Goal: Check status: Check status

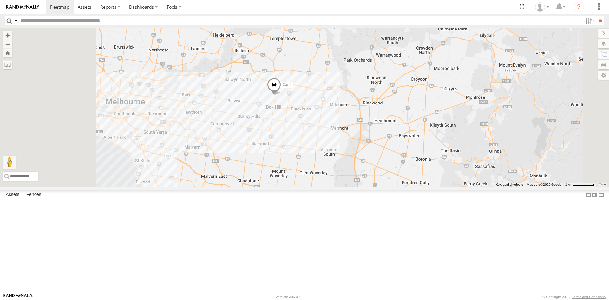
drag, startPoint x: 276, startPoint y: 220, endPoint x: 302, endPoint y: 182, distance: 46.0
click at [302, 182] on div "Car 2" at bounding box center [304, 107] width 609 height 159
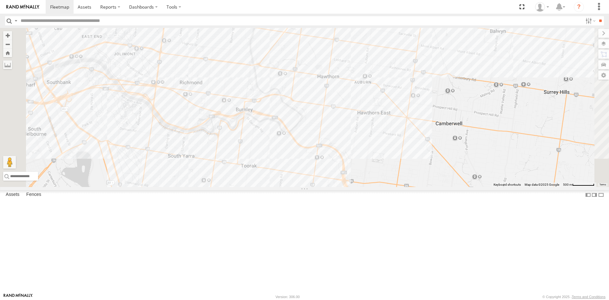
drag, startPoint x: 241, startPoint y: 167, endPoint x: 298, endPoint y: 192, distance: 61.4
click at [298, 187] on div "Car 2" at bounding box center [304, 107] width 609 height 159
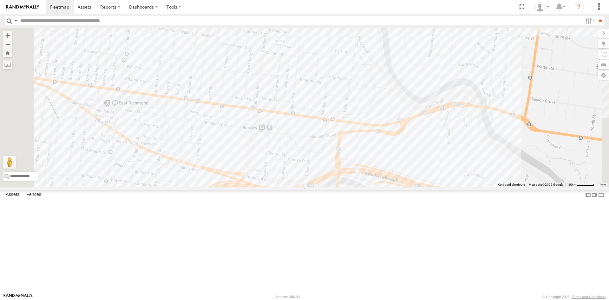
drag, startPoint x: 326, startPoint y: 143, endPoint x: 357, endPoint y: 230, distance: 92.4
click at [357, 187] on div "Car 2" at bounding box center [304, 107] width 609 height 159
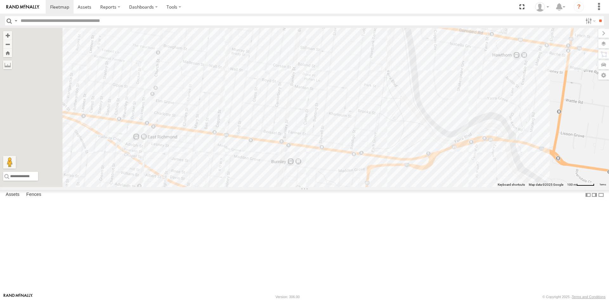
drag, startPoint x: 318, startPoint y: 168, endPoint x: 348, endPoint y: 204, distance: 46.8
click at [348, 187] on div "Car 2" at bounding box center [304, 107] width 609 height 159
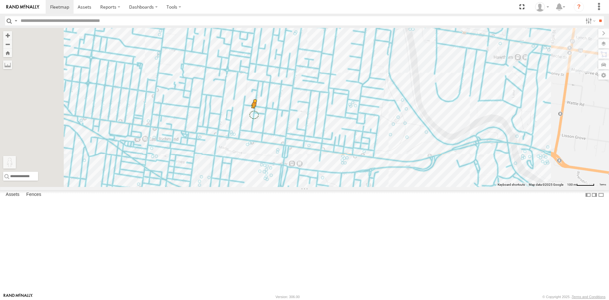
drag, startPoint x: 167, startPoint y: 268, endPoint x: 334, endPoint y: 167, distance: 194.5
click at [334, 167] on div "Car 2 To activate drag with keyboard, press Alt + Enter. Once in keyboard drag …" at bounding box center [304, 107] width 609 height 159
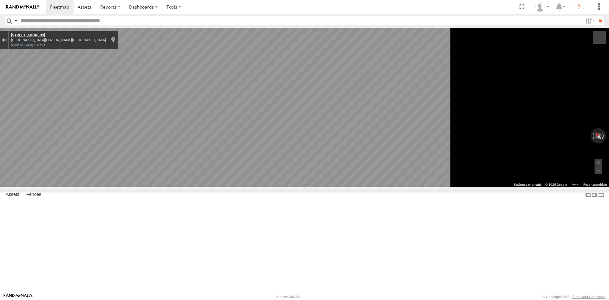
click at [7, 39] on div "Exit the Street View" at bounding box center [4, 40] width 5 height 4
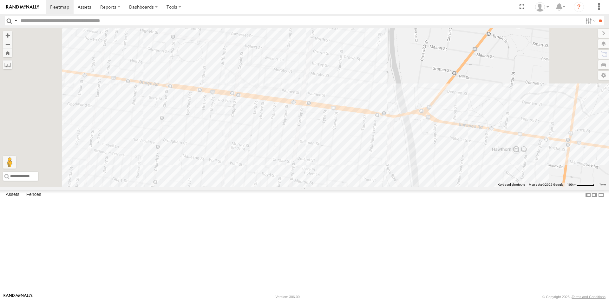
drag, startPoint x: 303, startPoint y: 138, endPoint x: 301, endPoint y: 232, distance: 93.9
click at [301, 187] on div "Car 2 Loading..." at bounding box center [304, 107] width 609 height 159
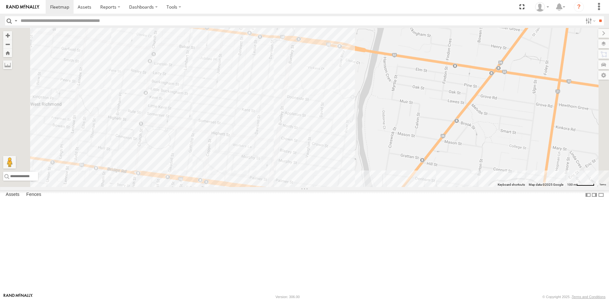
drag, startPoint x: 326, startPoint y: 116, endPoint x: 293, endPoint y: 205, distance: 94.3
click at [293, 187] on div "Car 2 Loading..." at bounding box center [304, 107] width 609 height 159
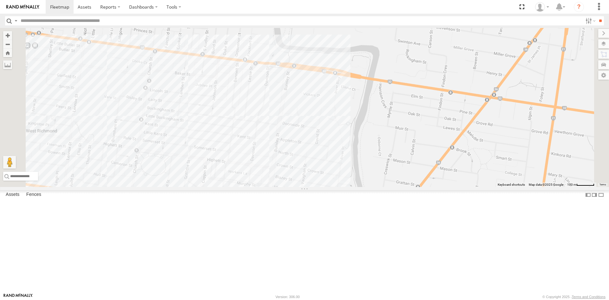
drag, startPoint x: 317, startPoint y: 159, endPoint x: 312, endPoint y: 189, distance: 30.6
click at [312, 187] on div "Car 2 Loading..." at bounding box center [304, 107] width 609 height 159
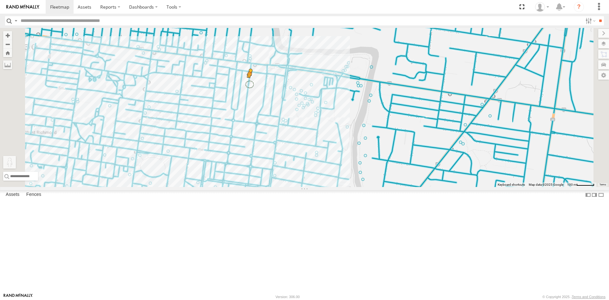
drag, startPoint x: 169, startPoint y: 269, endPoint x: 329, endPoint y: 136, distance: 208.1
click at [329, 136] on div "Car 2 To activate drag with keyboard, press Alt + Enter. Once in keyboard drag …" at bounding box center [304, 107] width 609 height 159
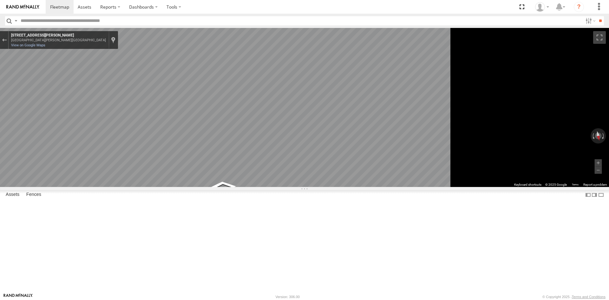
click at [106, 191] on main "← Move left → Move right ↑ Move up ↓ Move down + Zoom in - Zoom out Home Jump l…" at bounding box center [304, 160] width 609 height 265
click at [310, 187] on div "Map" at bounding box center [304, 107] width 609 height 159
drag, startPoint x: 370, startPoint y: 191, endPoint x: 152, endPoint y: 164, distance: 219.0
click at [152, 164] on main "← Move left → Move right ↑ Move up ↓ Move down + Zoom in - Zoom out Home Jump l…" at bounding box center [304, 160] width 609 height 265
click at [134, 173] on main "← Move left → Move right ↑ Move up ↓ Move down + Zoom in - Zoom out Home Jump l…" at bounding box center [304, 160] width 609 height 265
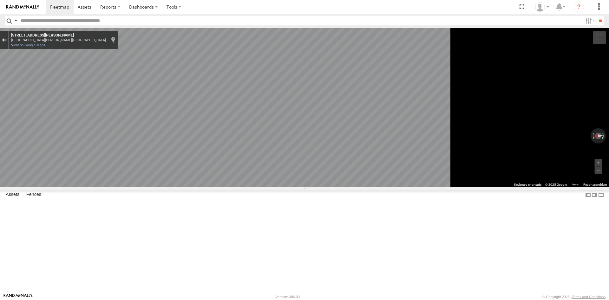
click at [7, 38] on div "Exit the Street View" at bounding box center [4, 40] width 5 height 4
